Goal: Information Seeking & Learning: Compare options

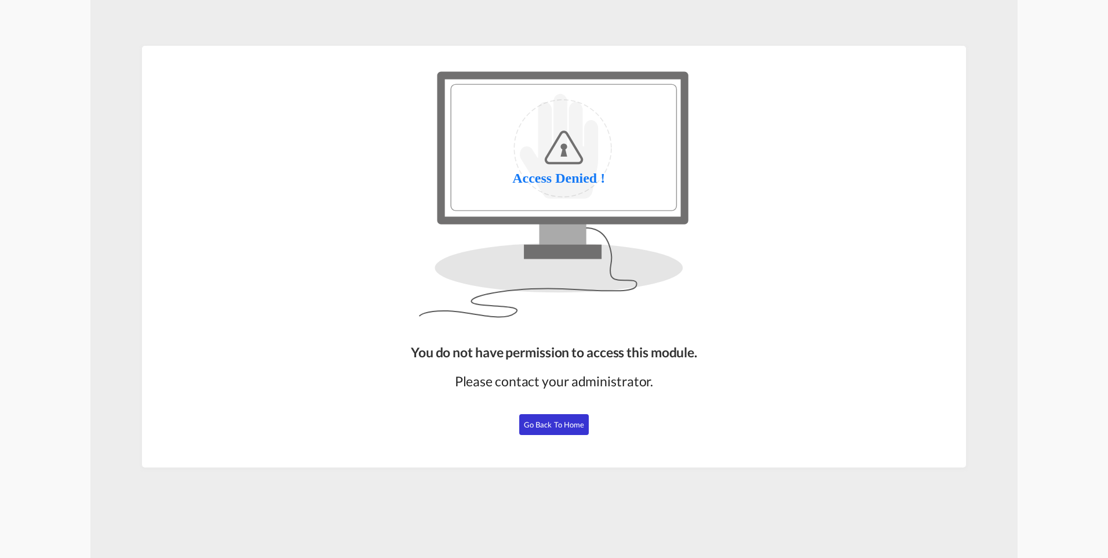
click at [557, 424] on span "Go Back to Home" at bounding box center [554, 424] width 61 height 9
click at [548, 421] on span "Go Back to Home" at bounding box center [554, 424] width 61 height 9
